Goal: Find specific page/section

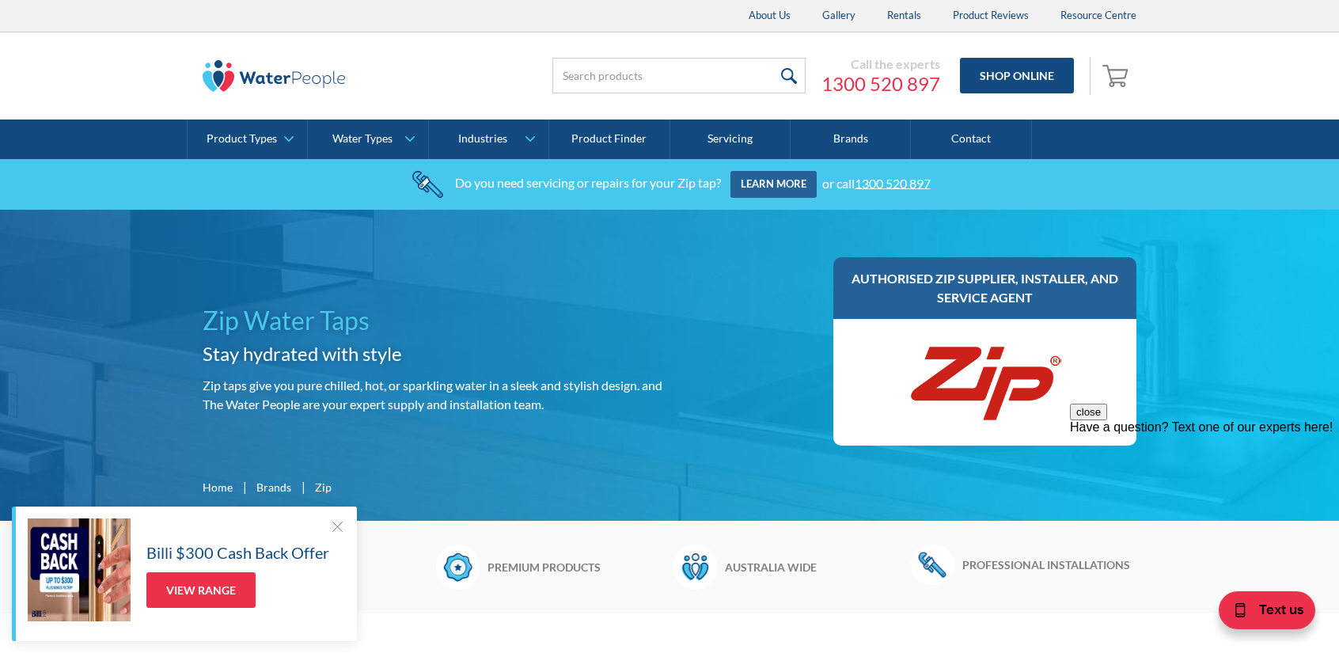
scroll to position [316, 0]
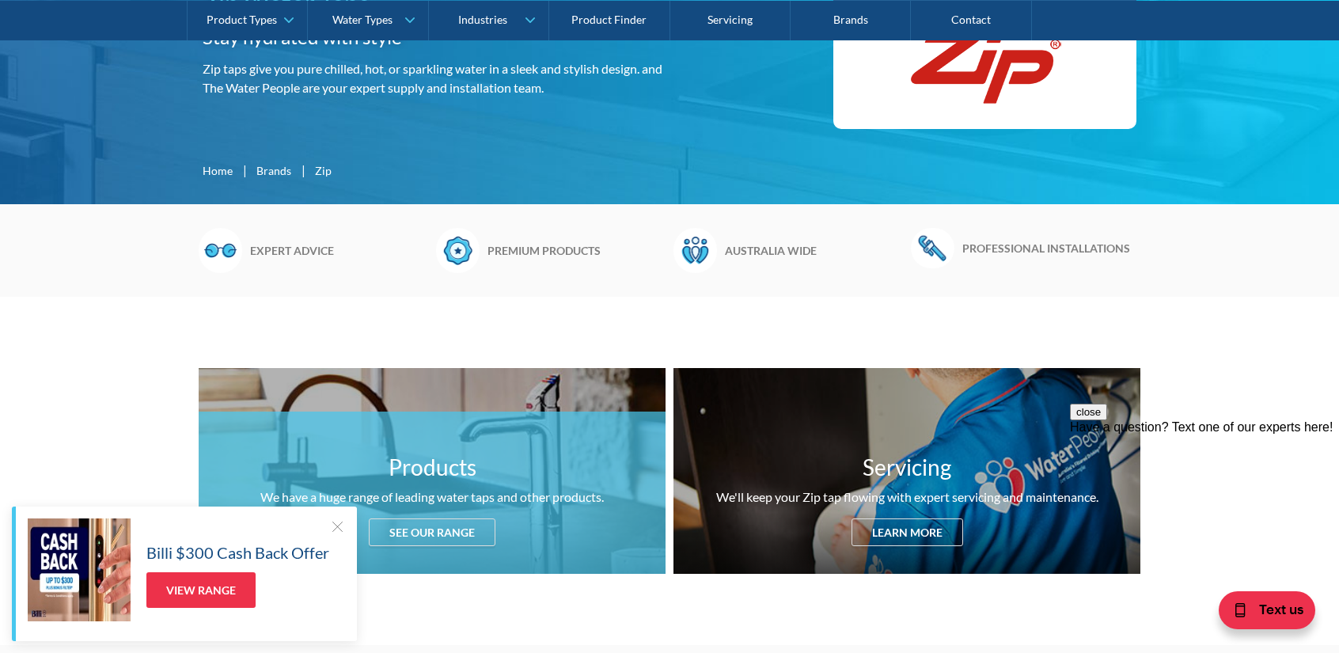
click at [336, 521] on div at bounding box center [337, 526] width 16 height 16
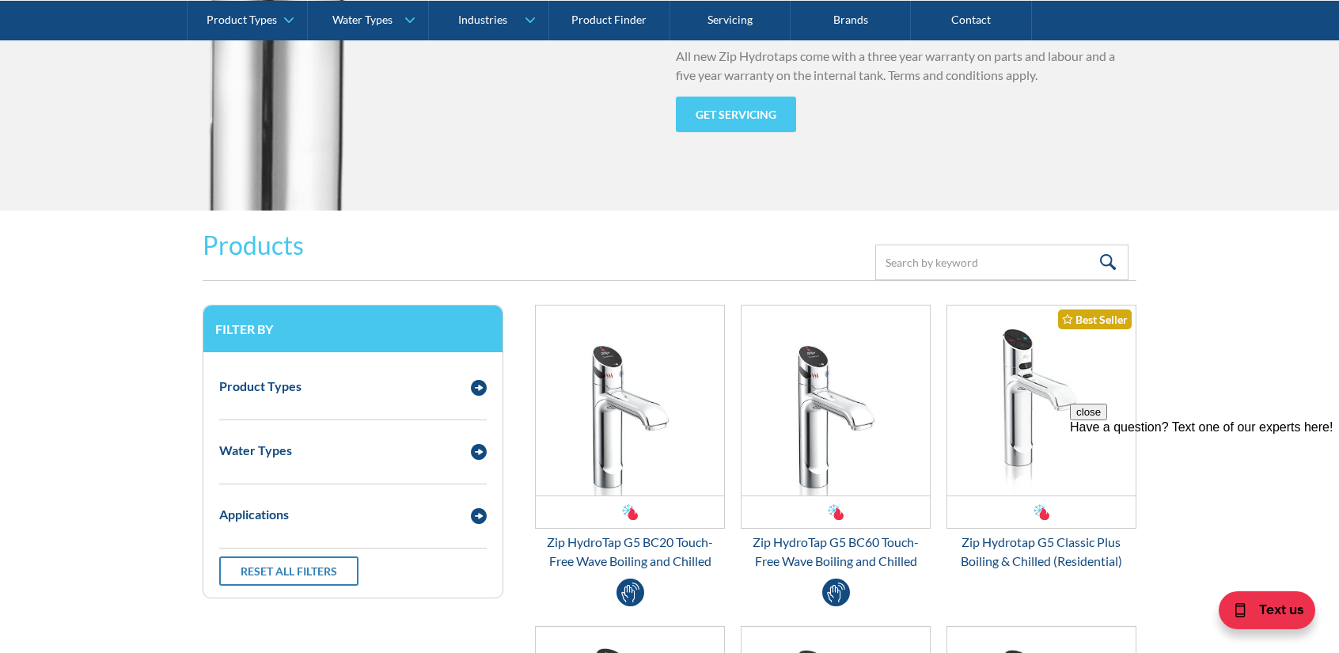
scroll to position [2057, 0]
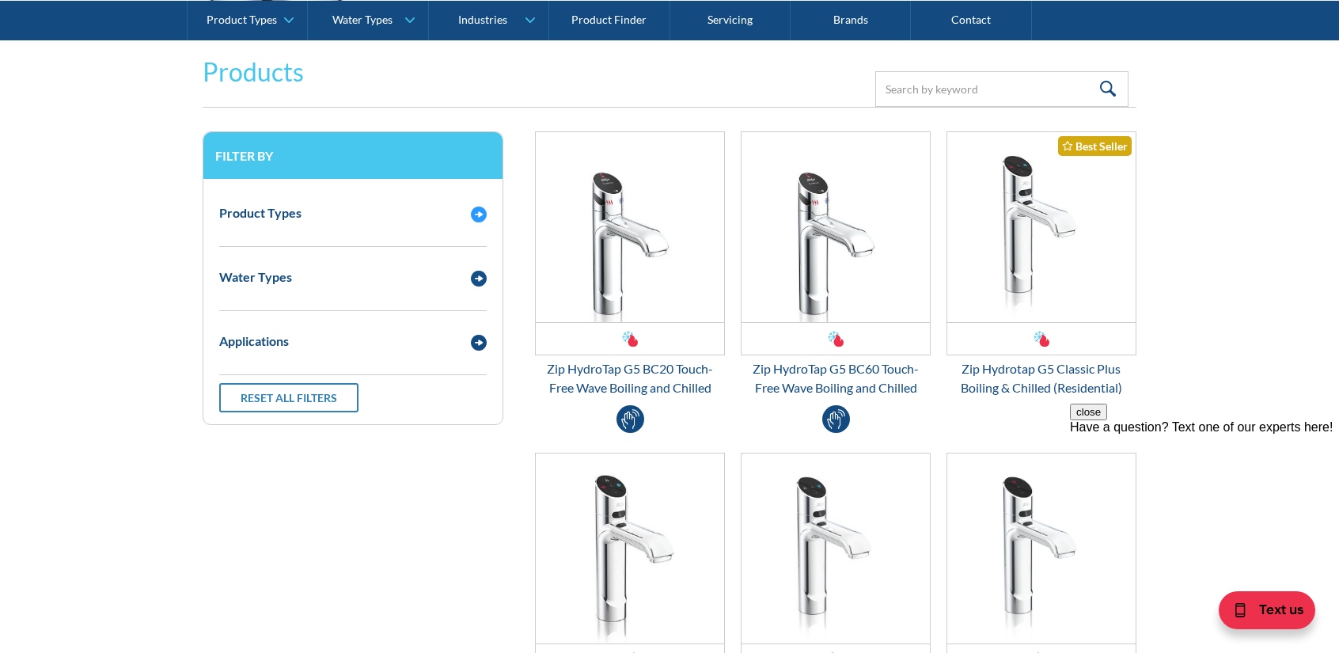
click at [388, 203] on div "Product Types" at bounding box center [337, 213] width 252 height 20
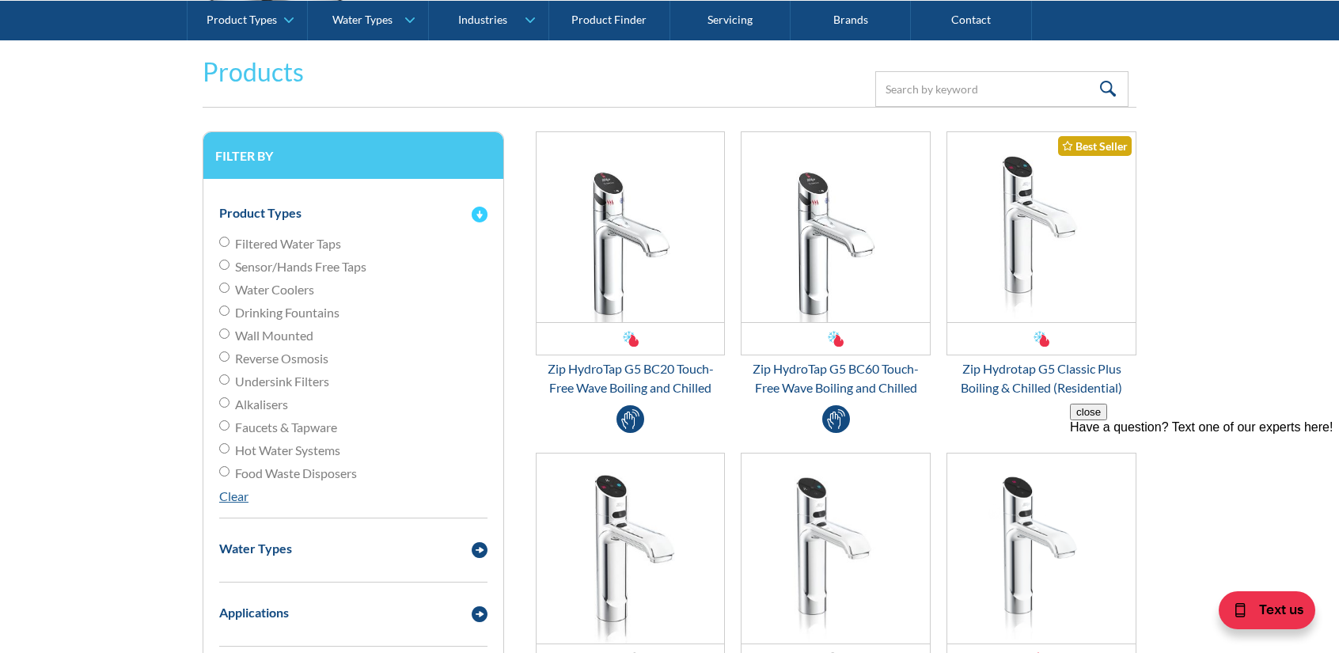
click at [388, 203] on div "Product Types" at bounding box center [337, 213] width 252 height 20
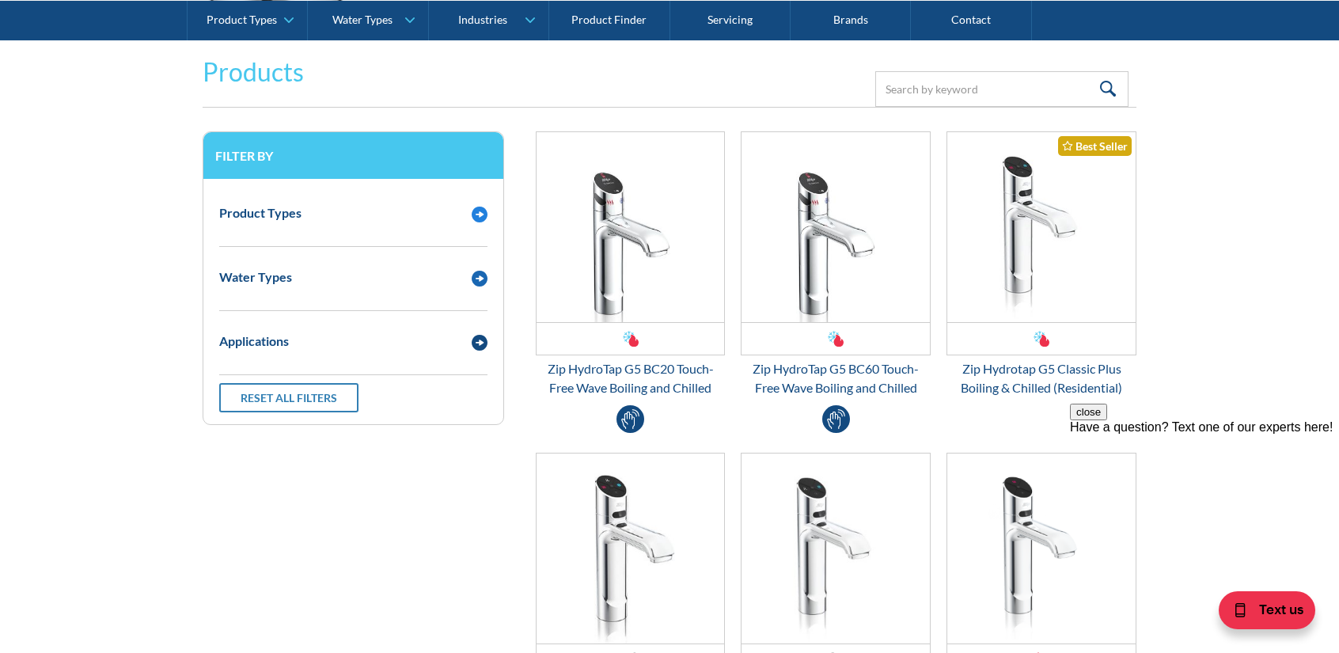
click at [358, 263] on div "Water Types" at bounding box center [353, 277] width 284 height 44
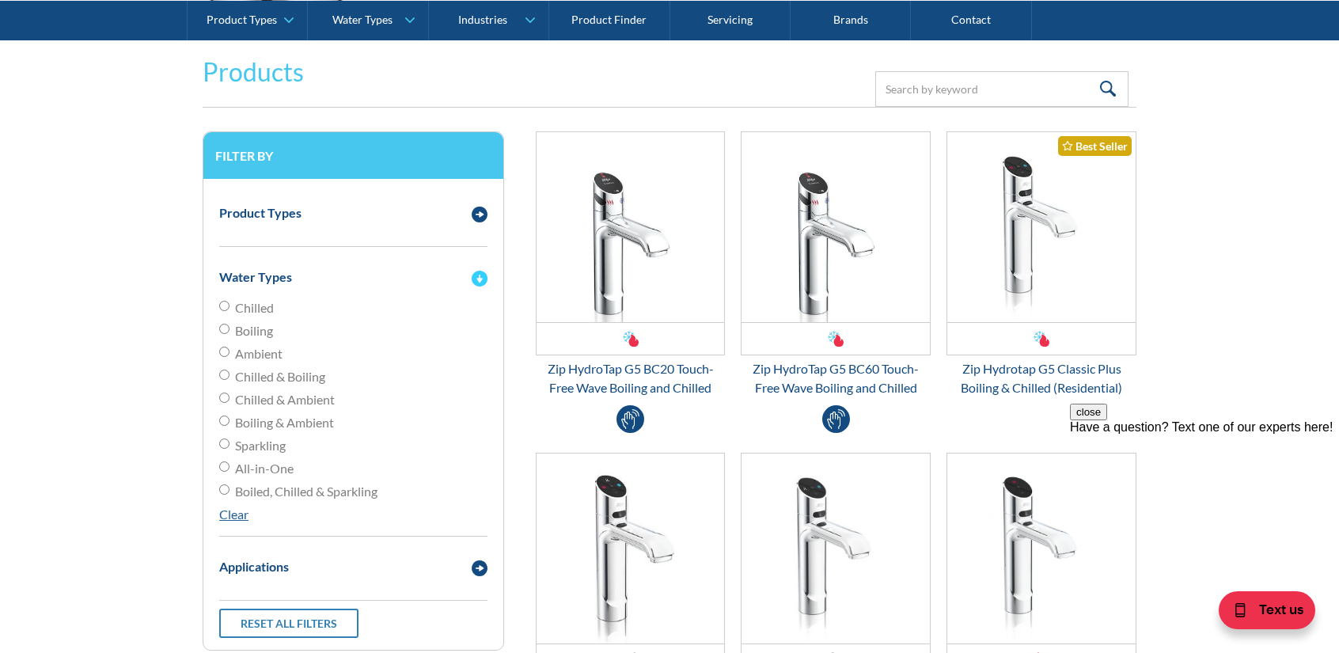
click at [358, 263] on div "Water Types" at bounding box center [353, 277] width 284 height 44
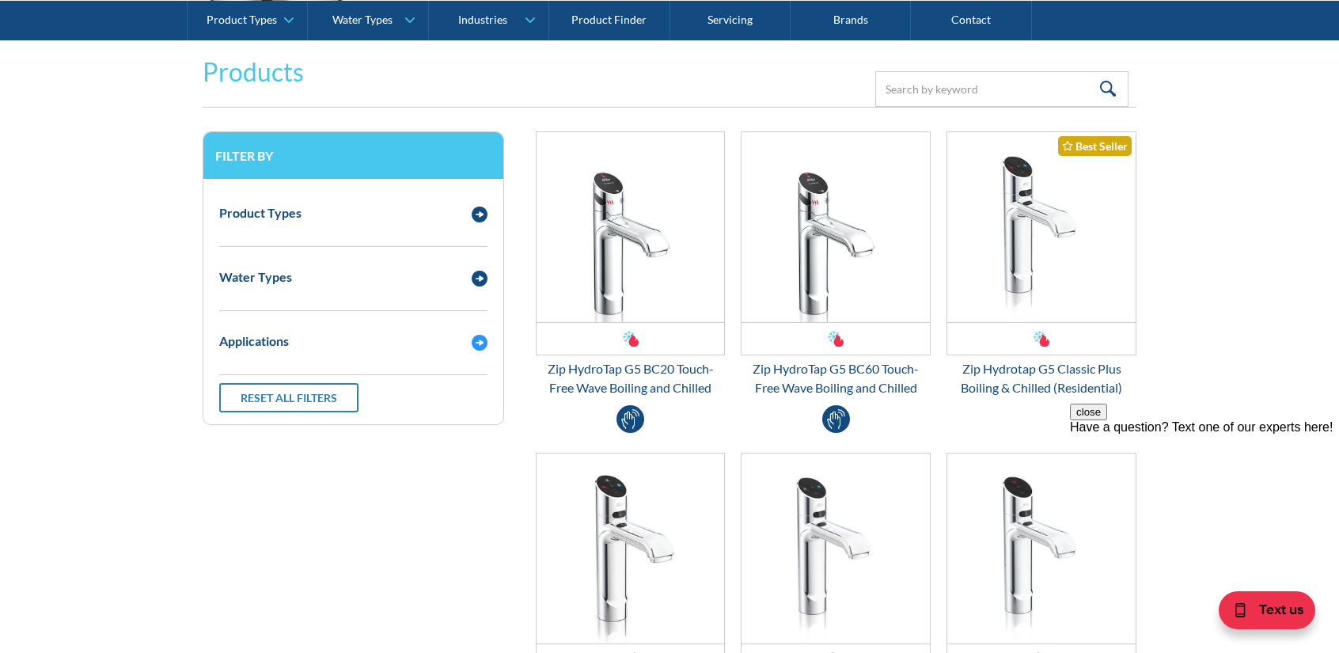
click at [381, 339] on div "Applications" at bounding box center [337, 341] width 252 height 20
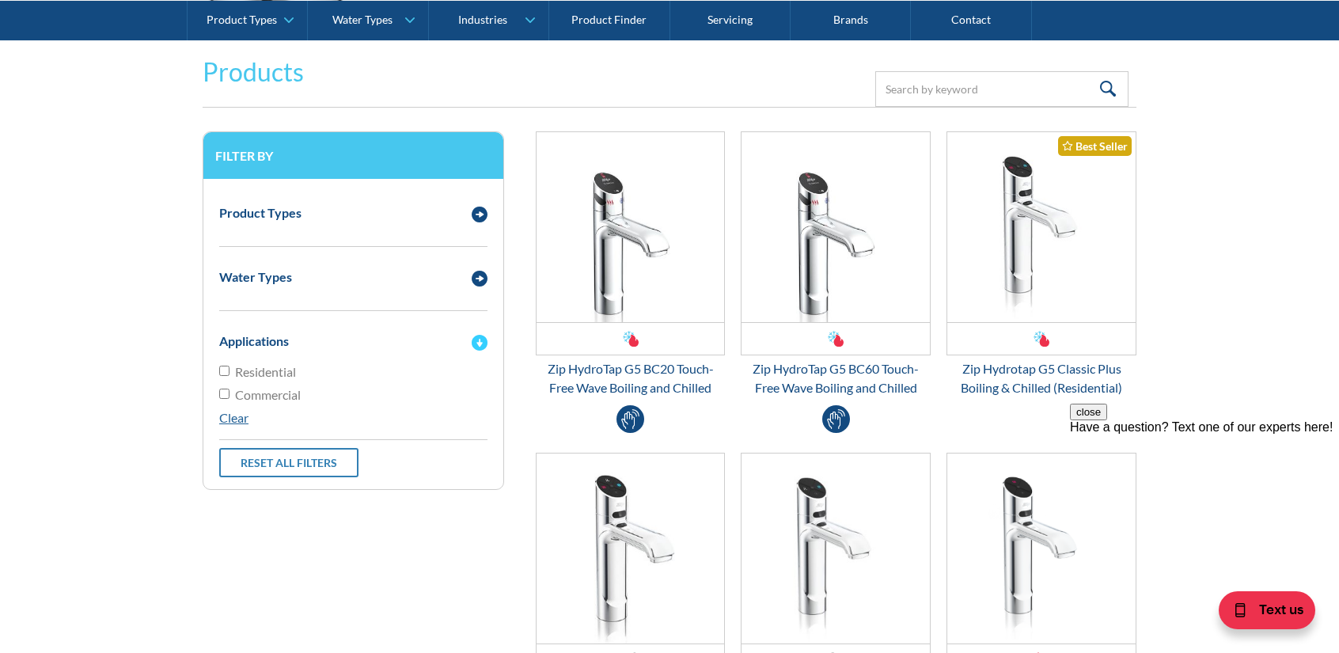
click at [381, 339] on div "Applications" at bounding box center [337, 341] width 252 height 20
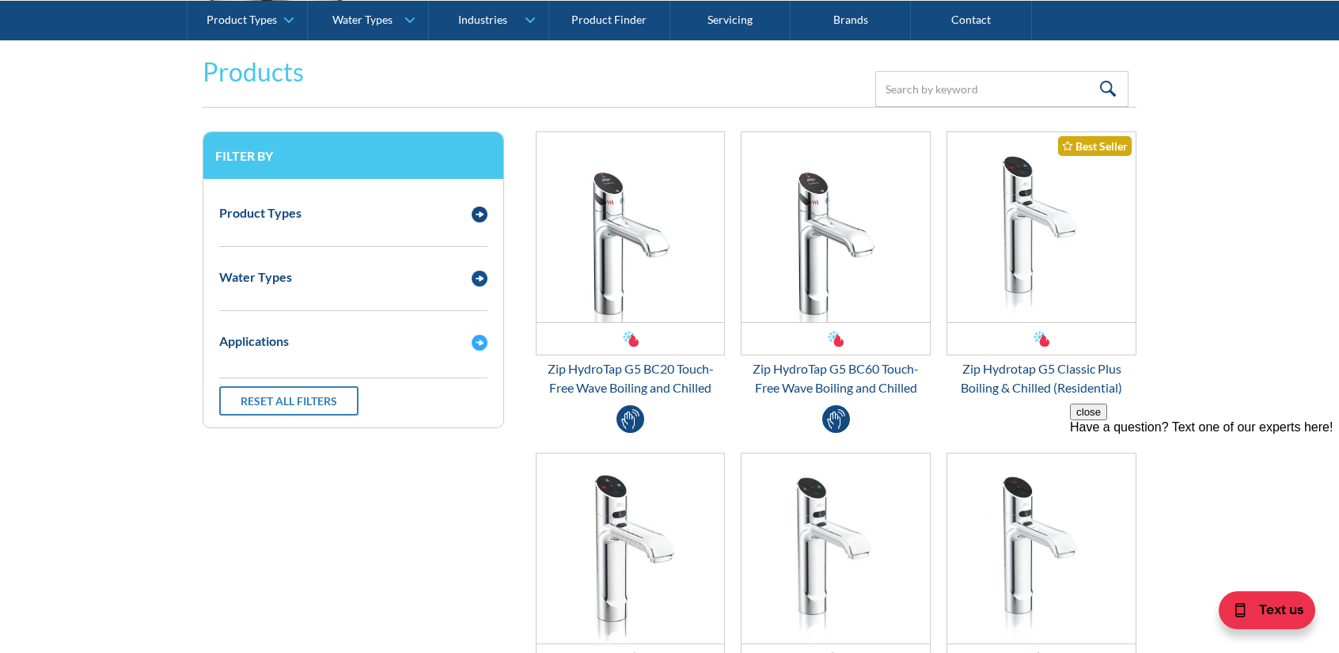
click at [441, 203] on div "Product Types" at bounding box center [337, 213] width 252 height 20
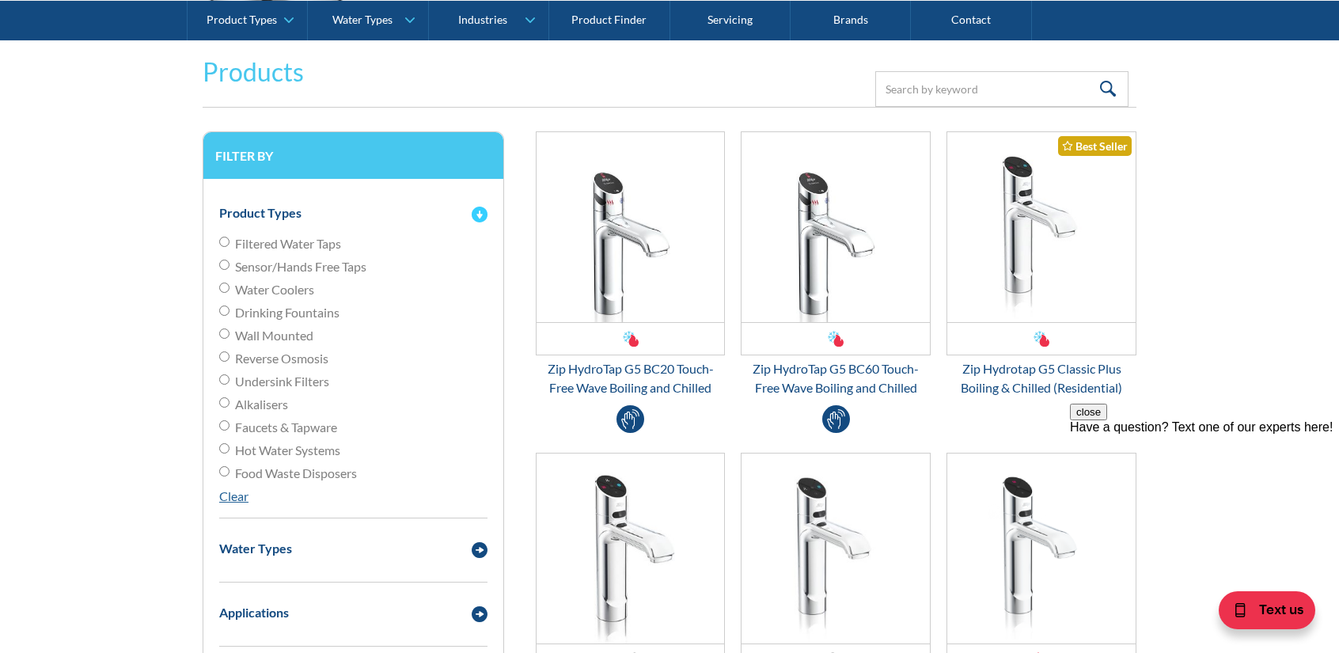
click at [441, 203] on div "Product Types" at bounding box center [337, 213] width 252 height 20
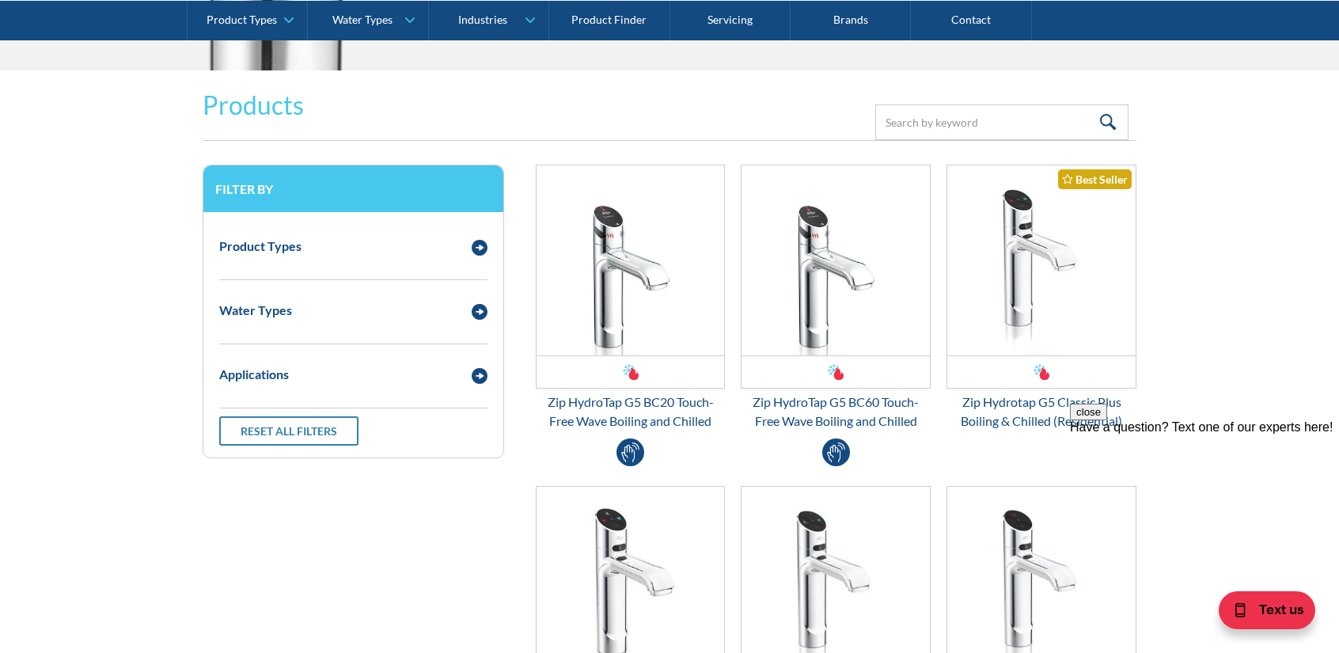
scroll to position [1993, 0]
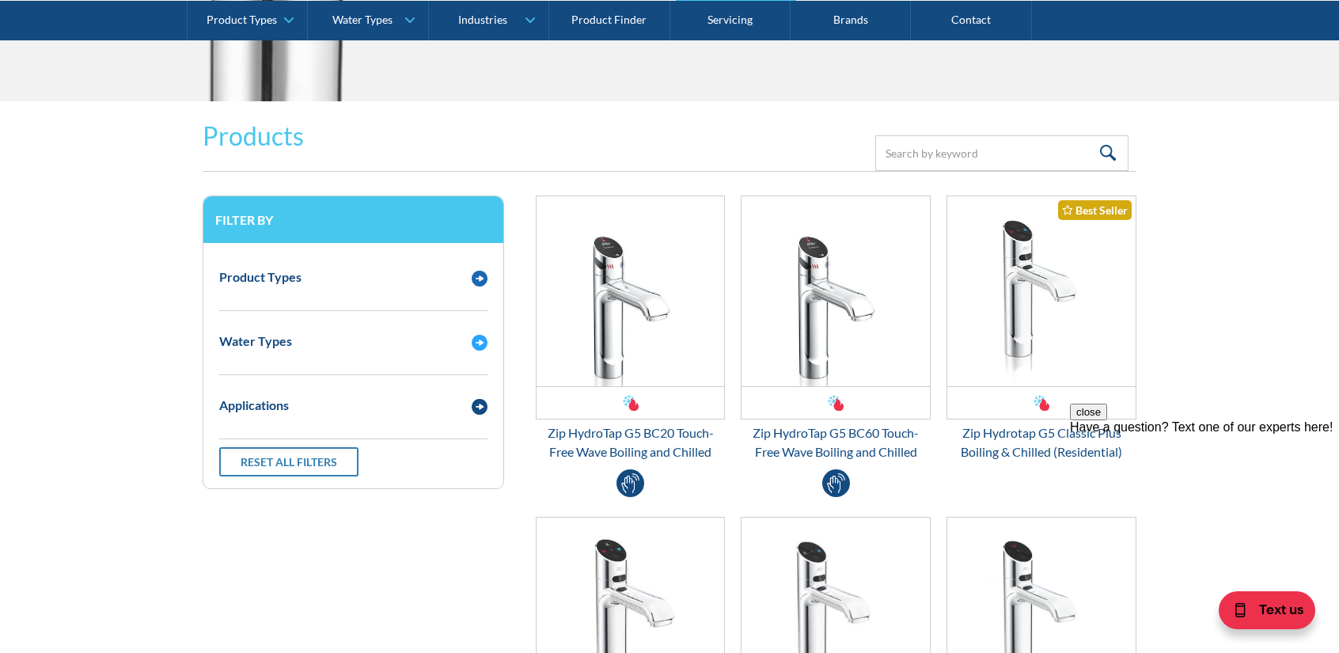
click at [343, 269] on div "Product Types" at bounding box center [337, 277] width 252 height 20
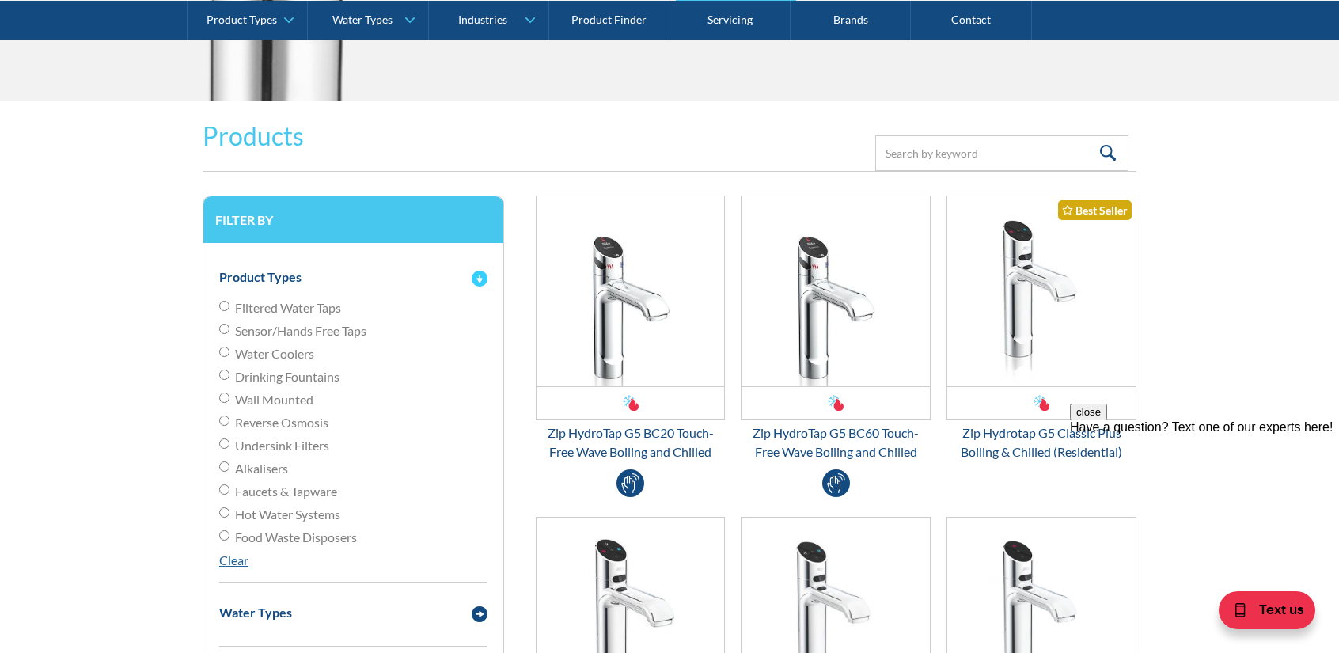
click at [343, 269] on div "Product Types" at bounding box center [337, 277] width 252 height 20
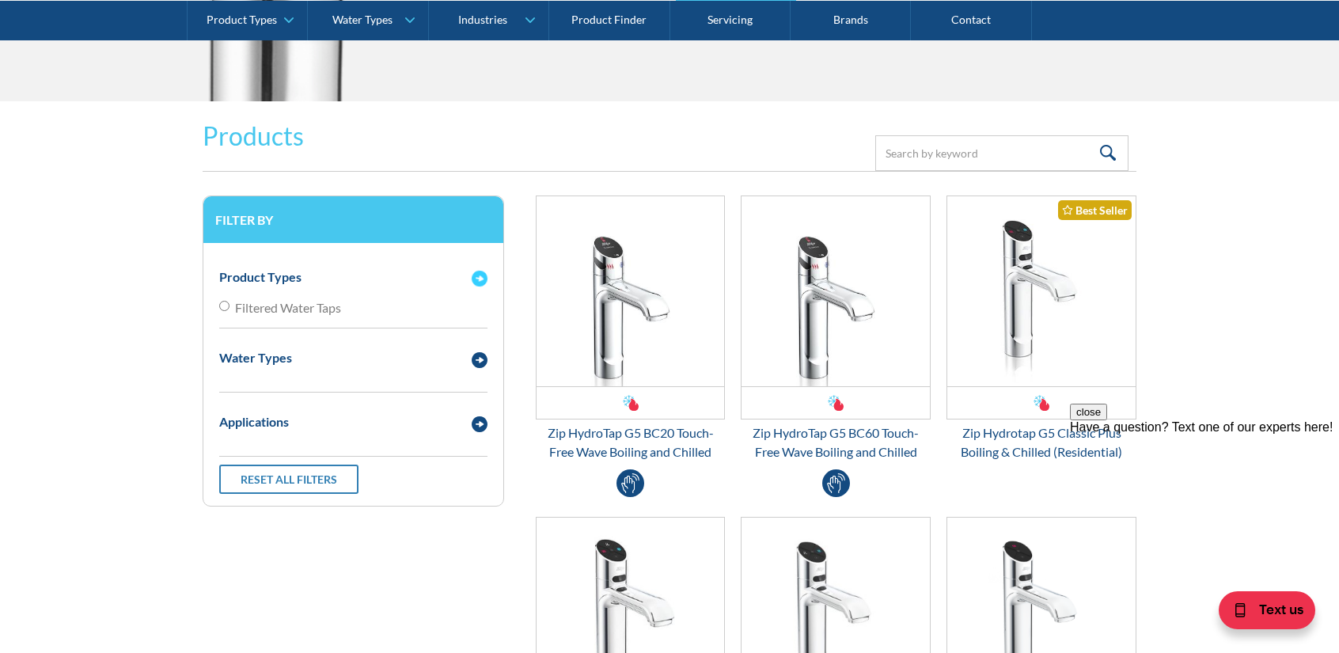
click at [297, 301] on div "Product Types Filtered Water Taps Sensor/Hands Free Taps Water Coolers Drinking…" at bounding box center [353, 292] width 268 height 74
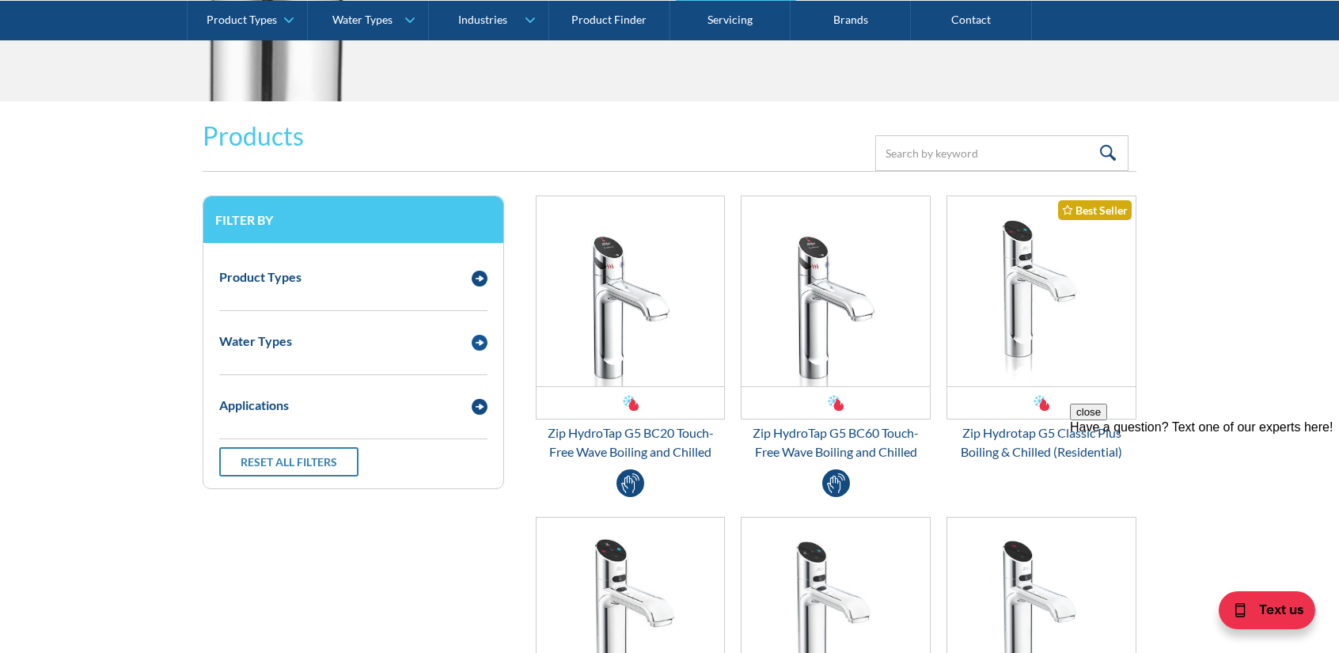
click at [290, 325] on div "Water Types" at bounding box center [353, 341] width 284 height 44
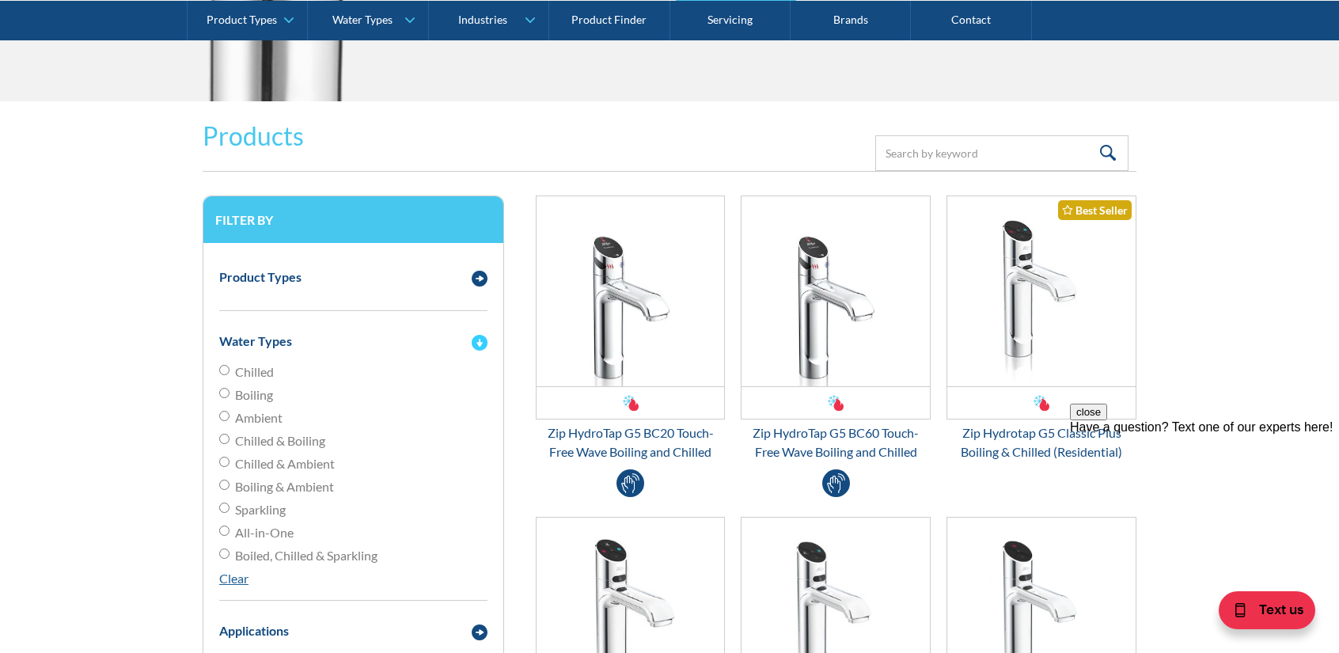
click at [290, 325] on div "Water Types" at bounding box center [353, 341] width 284 height 44
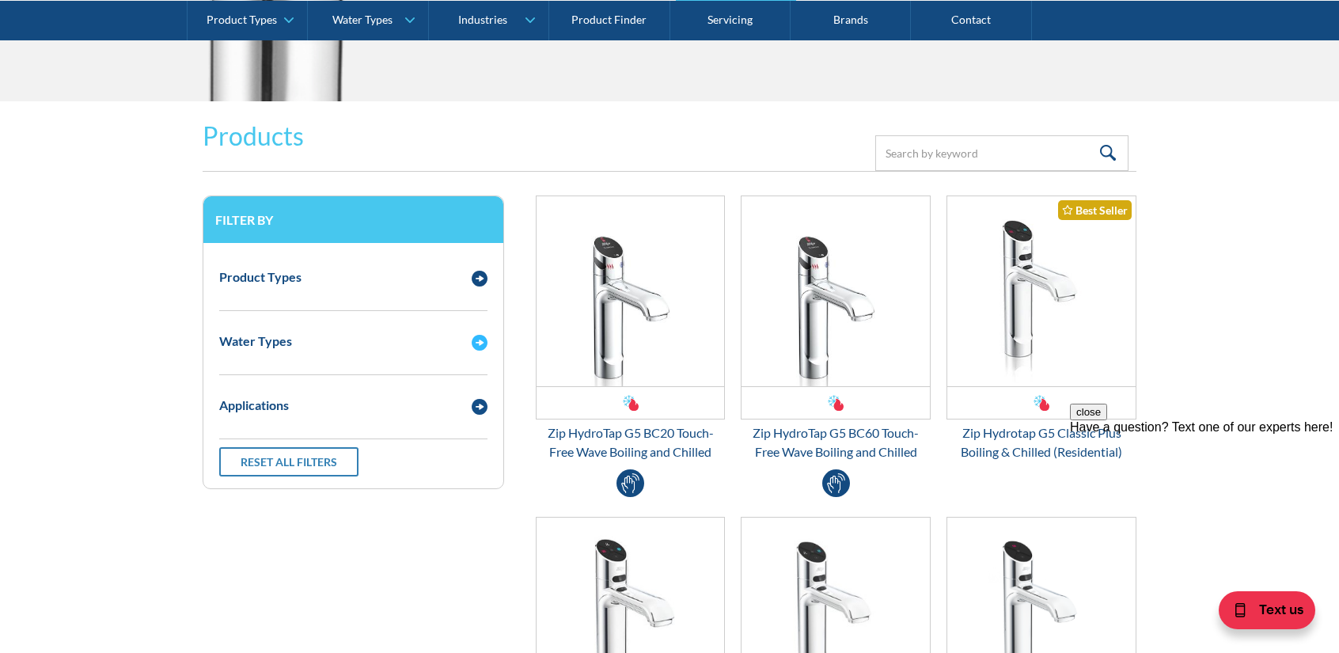
click at [294, 396] on div "Applications" at bounding box center [337, 405] width 252 height 20
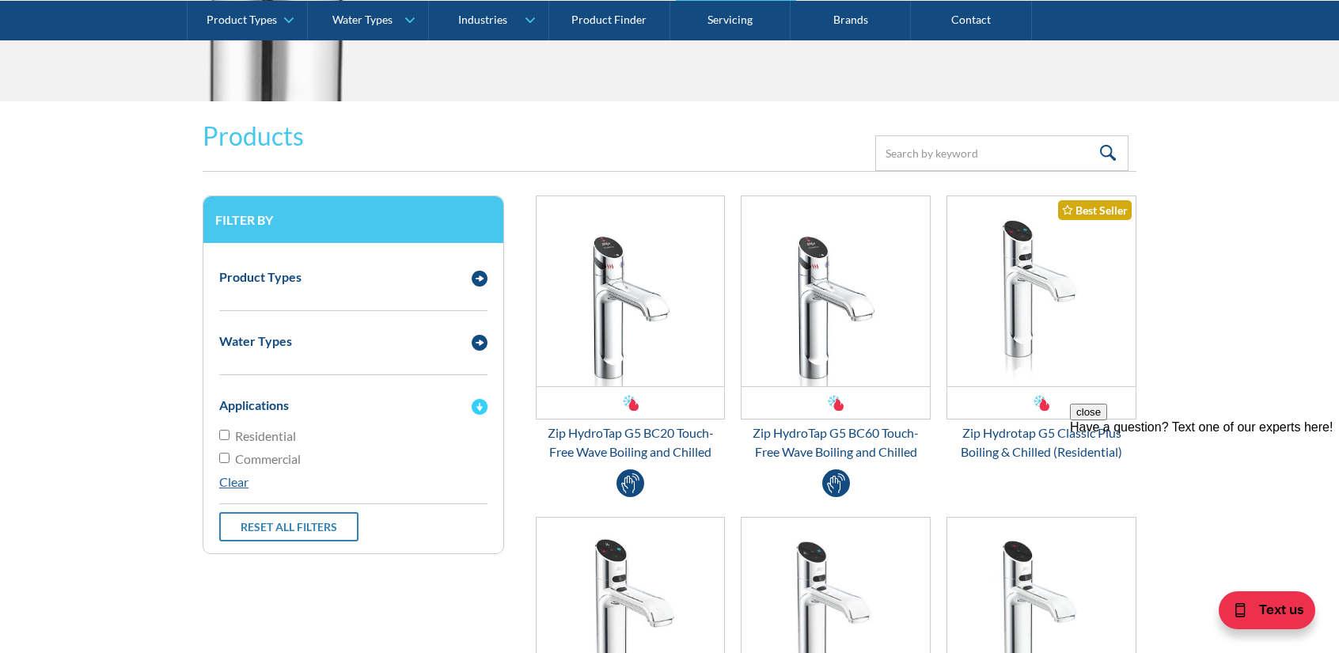
click at [294, 396] on div "Applications" at bounding box center [337, 405] width 252 height 20
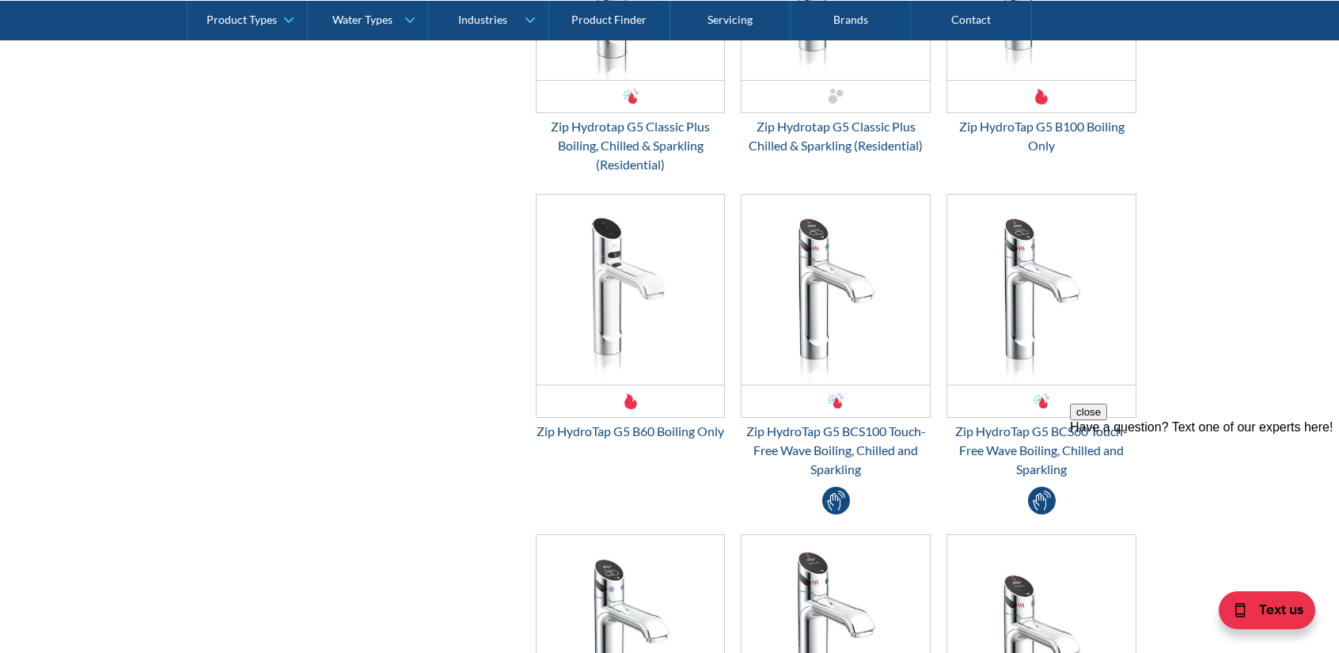
scroll to position [2626, 0]
